Goal: Task Accomplishment & Management: Manage account settings

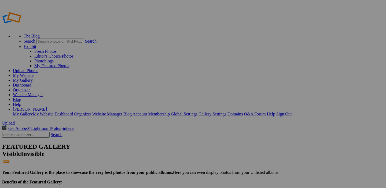
type input "Airshow Extravaganzas"
click at [291, 112] on link "Sign Out" at bounding box center [283, 114] width 15 height 5
